Goal: Information Seeking & Learning: Learn about a topic

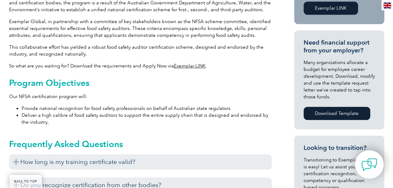
scroll to position [313, 0]
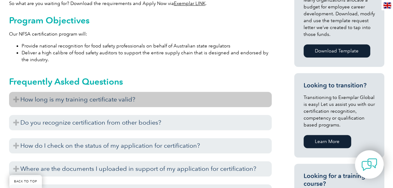
click at [15, 101] on h3 "How long is my training certificate valid?" at bounding box center [140, 99] width 263 height 15
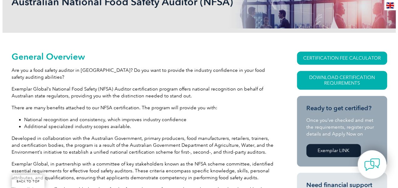
scroll to position [94, 0]
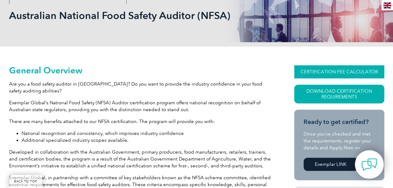
click at [341, 72] on link "CERTIFICATION FEE CALCULATOR" at bounding box center [340, 71] width 90 height 13
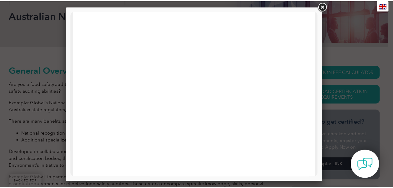
scroll to position [0, 0]
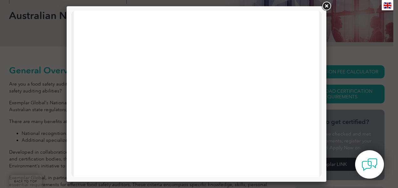
click at [329, 7] on link at bounding box center [326, 6] width 11 height 11
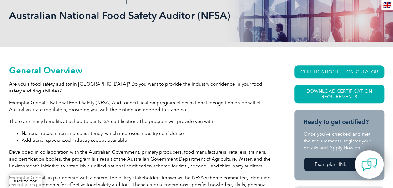
click at [0, 26] on div "Australian National Food Safety Auditor (NFSA)" at bounding box center [196, 15] width 393 height 62
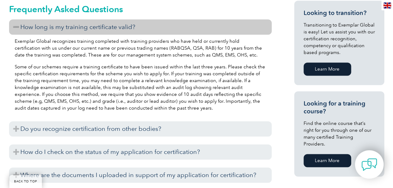
scroll to position [407, 0]
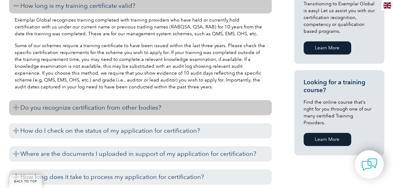
click at [16, 106] on h3 "Do you recognize certification from other bodies?" at bounding box center [140, 107] width 263 height 15
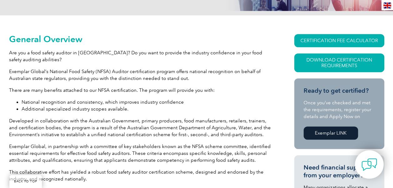
scroll to position [31, 0]
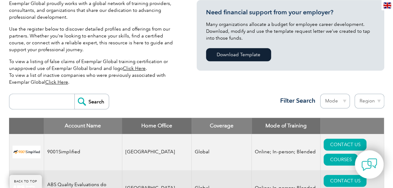
scroll to position [188, 0]
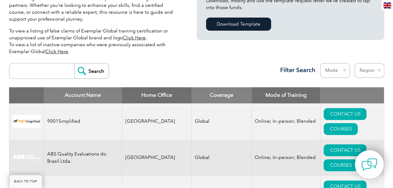
click at [378, 71] on select "Region Australia Bahrain Bangladesh Brazil Canada Colombia Dominican Republic E…" at bounding box center [370, 70] width 30 height 15
select select "[GEOGRAPHIC_DATA]"
click at [355, 63] on select "Region Australia Bahrain Bangladesh Brazil Canada Colombia Dominican Republic E…" at bounding box center [370, 70] width 30 height 15
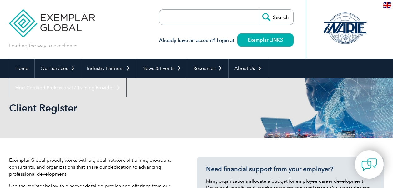
select select "[GEOGRAPHIC_DATA]"
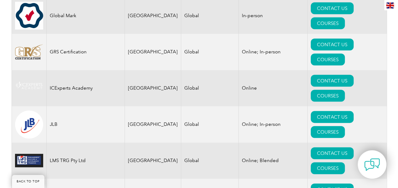
scroll to position [626, 0]
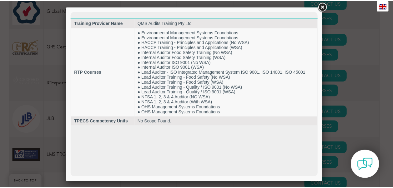
scroll to position [0, 0]
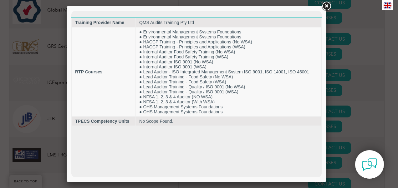
click at [326, 5] on link at bounding box center [326, 6] width 11 height 11
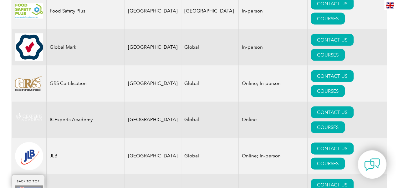
scroll to position [563, 0]
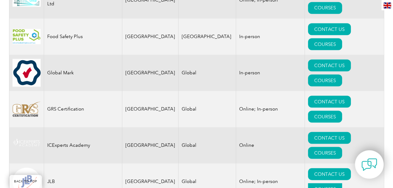
click at [342, 183] on link "COURSES" at bounding box center [325, 189] width 34 height 12
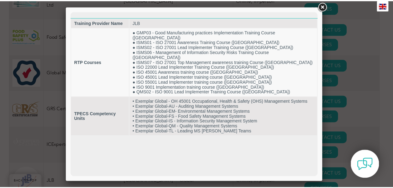
scroll to position [0, 0]
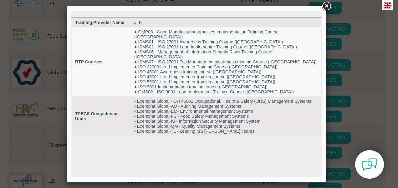
click at [327, 6] on link at bounding box center [326, 6] width 11 height 11
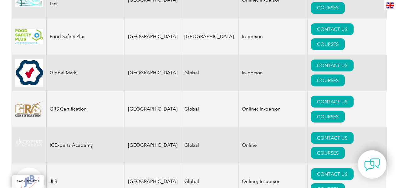
scroll to position [689, 0]
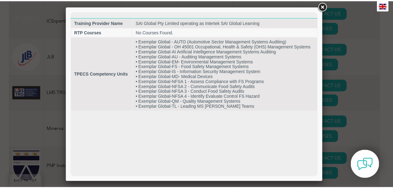
scroll to position [0, 0]
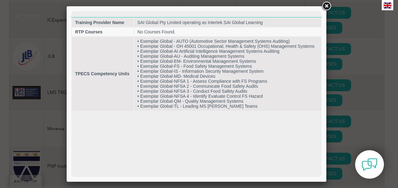
click at [326, 5] on link at bounding box center [326, 6] width 11 height 11
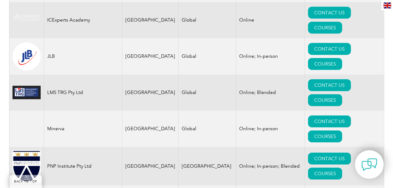
click at [390, 61] on div "Exemplar Global proudly works with a global network of training providers, cons…" at bounding box center [196, 24] width 393 height 1148
